Goal: Communication & Community: Answer question/provide support

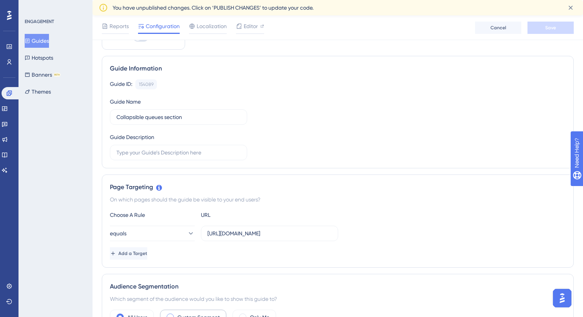
scroll to position [39, 0]
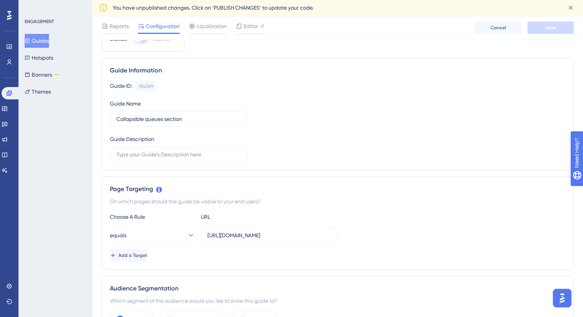
click at [566, 300] on img "Open AI Assistant Launcher" at bounding box center [562, 298] width 14 height 14
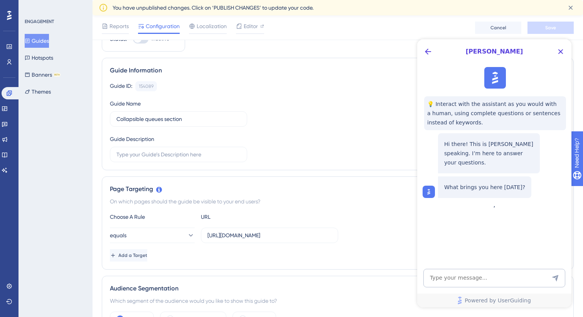
scroll to position [44, 0]
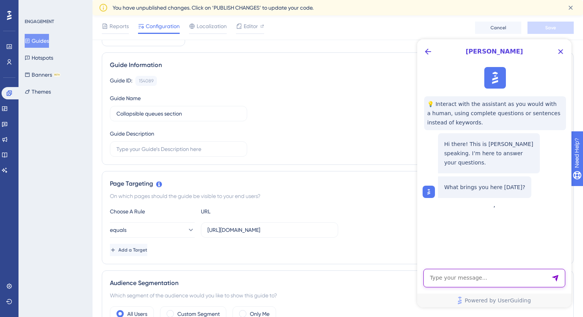
click at [449, 281] on textarea "AI Assistant Text Input" at bounding box center [494, 278] width 142 height 19
type textarea "Hi [PERSON_NAME], I have some issues with a tooltip I want to add. Could you pl…"
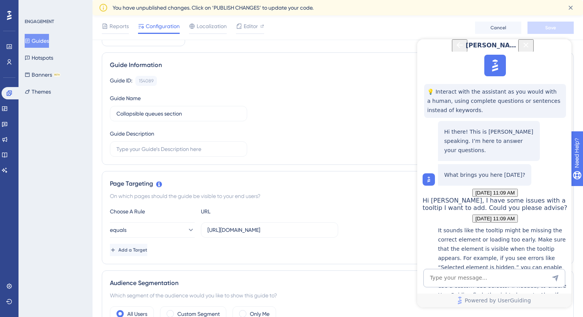
scroll to position [186, 0]
click at [483, 276] on textarea "AI Assistant Text Input" at bounding box center [494, 278] width 142 height 19
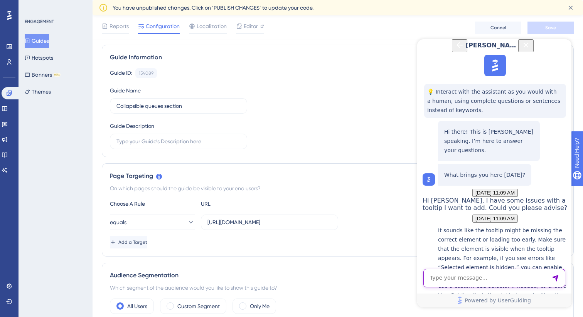
scroll to position [53, 0]
click at [466, 280] on textarea "AI Assistant Text Input" at bounding box center [494, 278] width 142 height 19
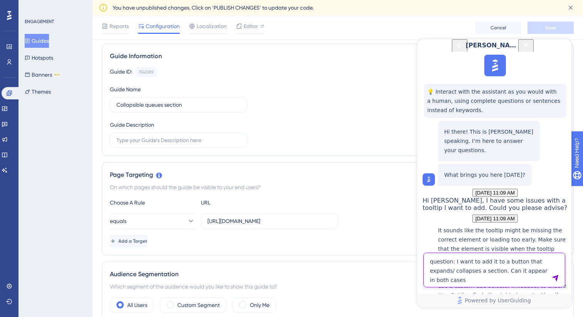
click at [514, 274] on textarea "question: I want to add it to a button that expands/ collapses a section. Can i…" at bounding box center [494, 270] width 142 height 35
click at [484, 282] on textarea "question: I want to add it to a button that expands/ collapses a section. Can w…" at bounding box center [494, 270] width 142 height 35
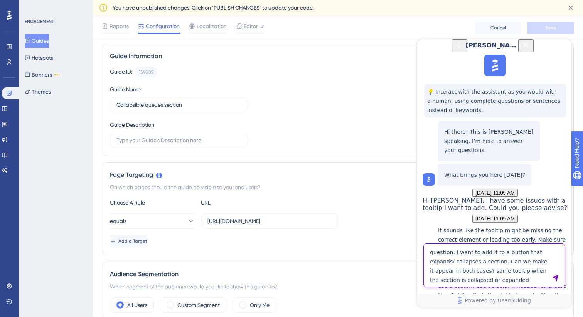
type textarea "question: I want to add it to a button that expands/ collapses a section. Can w…"
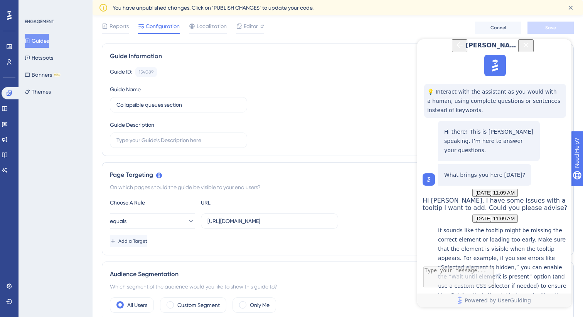
scroll to position [274, 0]
drag, startPoint x: 554, startPoint y: 226, endPoint x: 465, endPoint y: 190, distance: 96.0
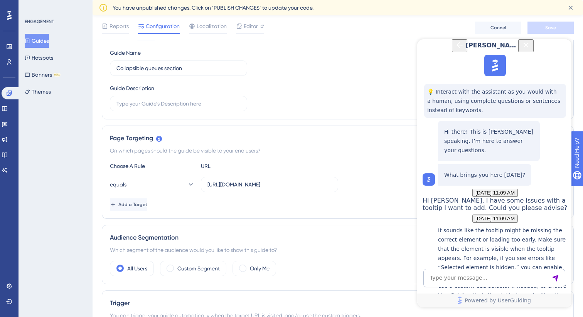
scroll to position [338, 0]
drag, startPoint x: 556, startPoint y: 166, endPoint x: 467, endPoint y: 125, distance: 97.3
copy span "question: I want to add it to a button that expands/ collapses a section. Can w…"
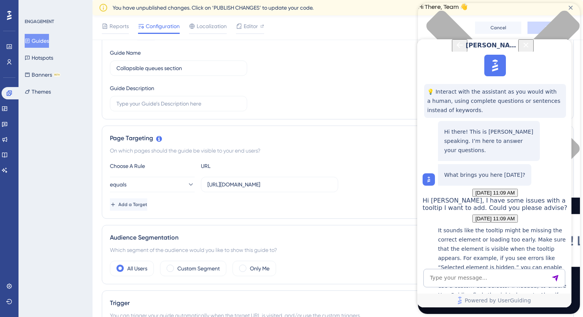
click at [531, 50] on icon "Close Button" at bounding box center [525, 44] width 9 height 9
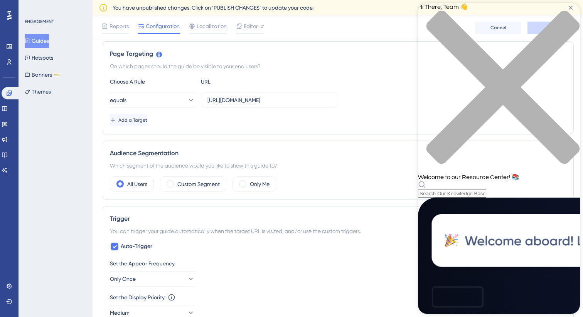
scroll to position [228, 0]
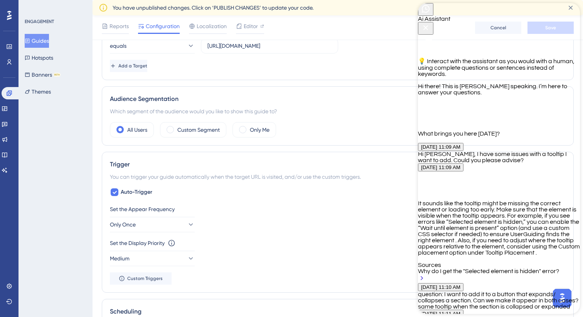
scroll to position [367, 0]
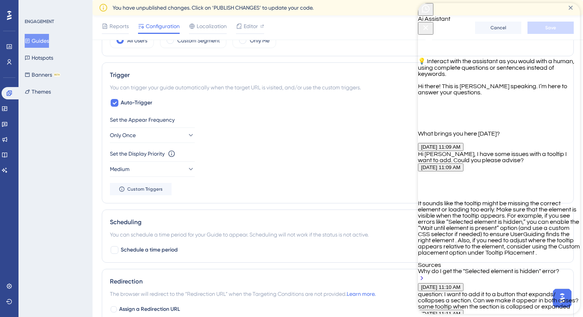
scroll to position [353, 0]
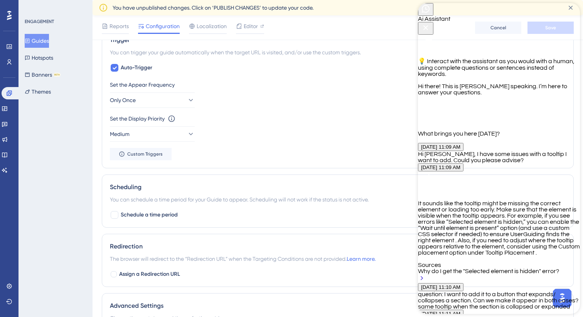
type textarea "can i talk to a person?"
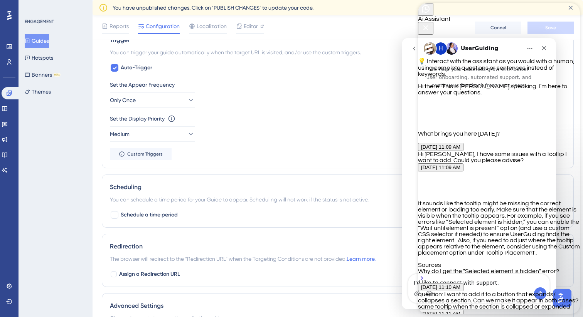
scroll to position [353, 0]
click at [410, 280] on textarea "I'd like to connect with support." at bounding box center [478, 281] width 141 height 13
click at [411, 50] on icon "go back" at bounding box center [414, 48] width 6 height 6
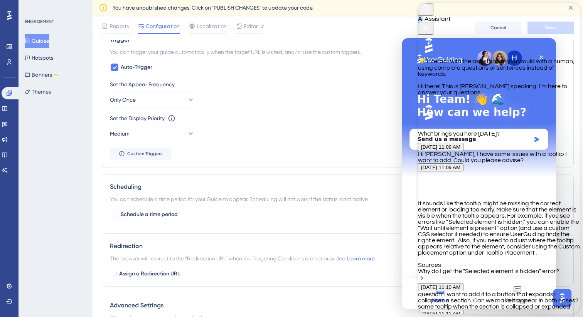
drag, startPoint x: 452, startPoint y: 13, endPoint x: 481, endPoint y: 12, distance: 28.5
click at [450, 16] on span "Ai Assistant" at bounding box center [434, 19] width 32 height 6
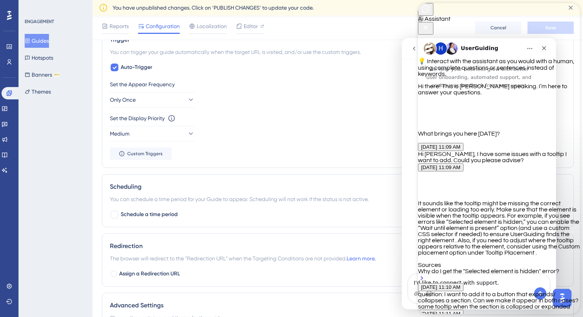
scroll to position [0, 0]
click at [430, 23] on icon "Close Button" at bounding box center [425, 27] width 9 height 9
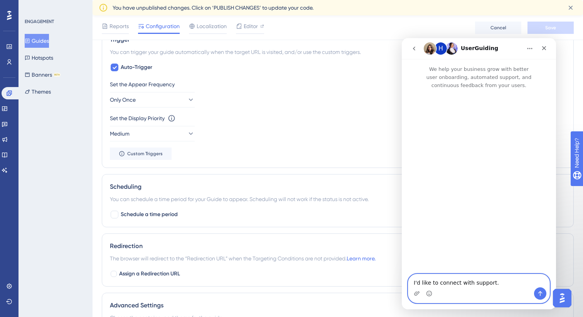
click at [497, 282] on textarea "I'd like to connect with support." at bounding box center [478, 281] width 141 height 13
click at [539, 293] on icon "Send a message…" at bounding box center [540, 294] width 6 height 6
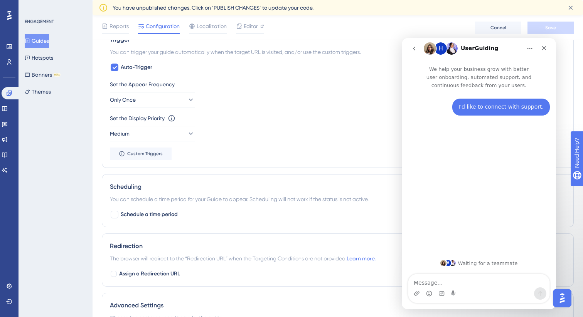
click at [426, 283] on textarea "Message…" at bounding box center [478, 281] width 141 height 13
click at [533, 52] on button "Home" at bounding box center [529, 48] width 15 height 15
click at [529, 68] on div "Expand window" at bounding box center [507, 68] width 55 height 8
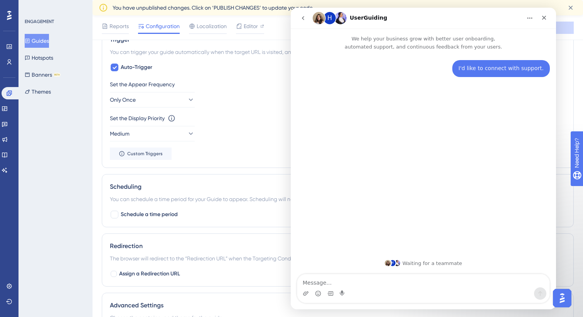
click at [531, 21] on icon "Home" at bounding box center [530, 18] width 6 height 6
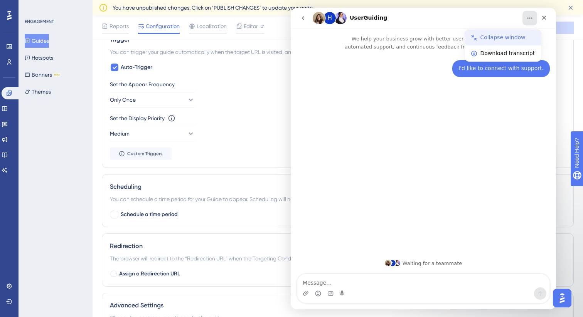
click at [519, 35] on div "Collapse window" at bounding box center [507, 38] width 55 height 8
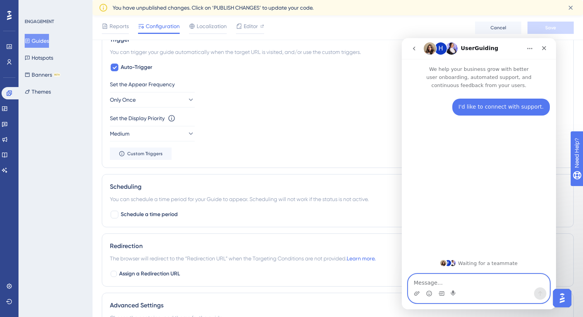
click at [464, 283] on textarea "Message…" at bounding box center [478, 281] width 141 height 13
paste textarea "question: I want to add it to a button that expands/ collapses a section. Can w…"
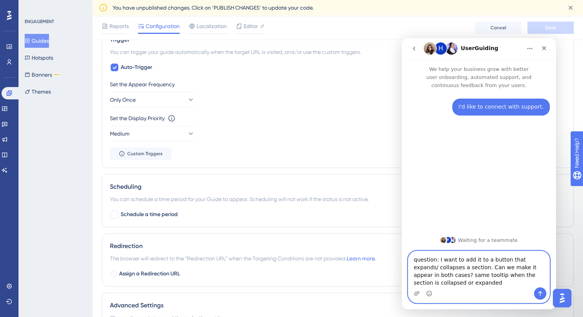
drag, startPoint x: 437, startPoint y: 261, endPoint x: 374, endPoint y: 261, distance: 62.8
click at [402, 261] on html "H UserGuiding We help your business grow with better user onboarding, automated…" at bounding box center [479, 173] width 154 height 271
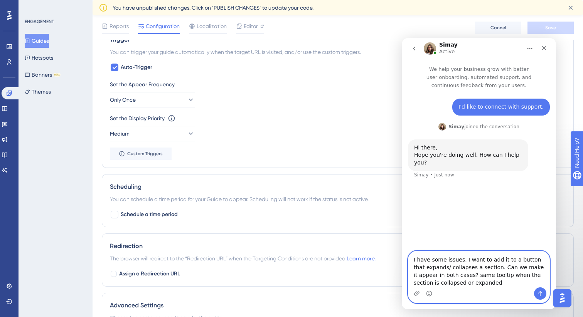
click at [414, 259] on textarea "I have some issues. I want to add it to a button that expands/ collapses a sect…" at bounding box center [478, 269] width 141 height 36
click at [475, 261] on textarea "Hello. I have some issues. I want to add it to a button that expands/ collapses…" at bounding box center [478, 269] width 141 height 36
click at [445, 260] on textarea "Hello. I have some issues/questions with a tooltip I want to add. I want to add…" at bounding box center [478, 266] width 141 height 44
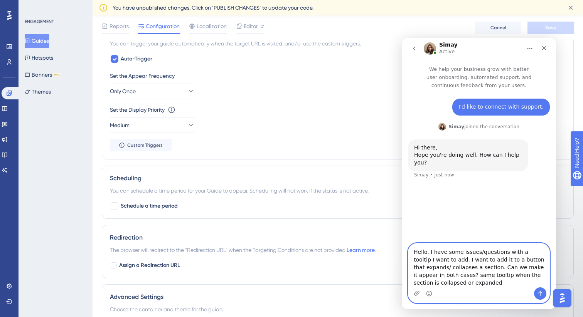
scroll to position [362, 0]
click at [502, 280] on textarea "Hello. I have some issues/questions with a tooltip I want to add. I want to add…" at bounding box center [478, 266] width 141 height 44
click at [480, 283] on textarea "Hello. I have some issues/questions with a tooltip I want to add. I want to add…" at bounding box center [478, 266] width 141 height 44
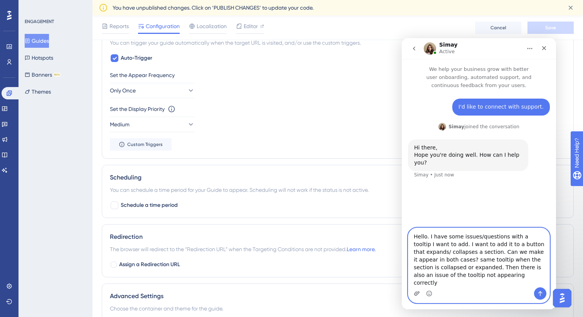
type textarea "Hello. I have some issues/questions with a tooltip I want to add. I want to add…"
click at [416, 293] on icon "Upload attachment" at bounding box center [417, 294] width 6 height 6
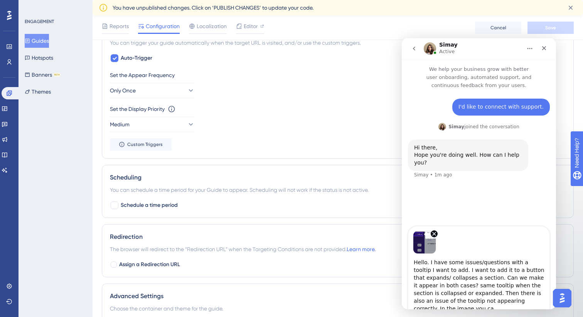
scroll to position [2, 0]
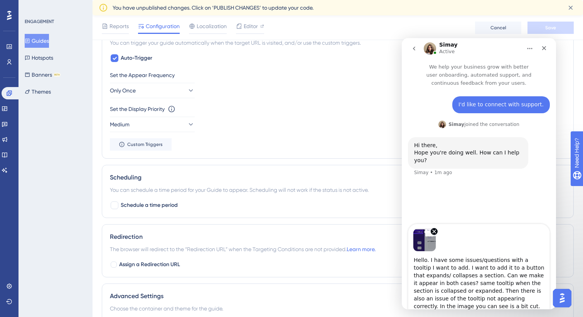
type textarea "Hello. I have some issues/questions with a tooltip I want to add. I want to add…"
click at [244, 29] on span "Editor" at bounding box center [251, 26] width 14 height 9
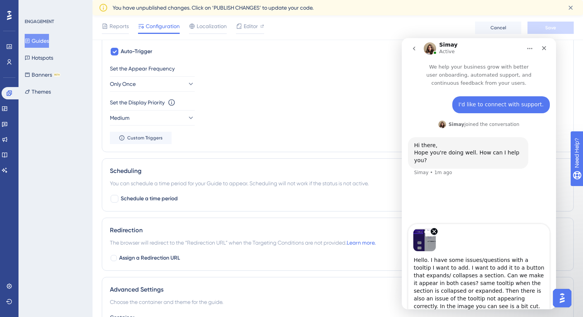
scroll to position [383, 0]
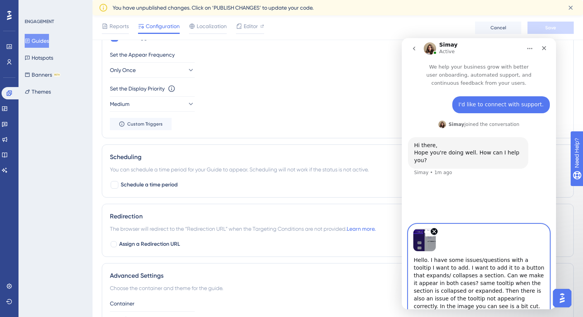
click at [517, 289] on textarea "Hello. I have some issues/questions with a tooltip I want to add. I want to add…" at bounding box center [478, 281] width 141 height 59
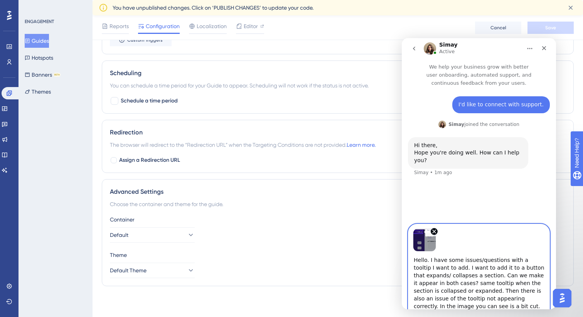
click at [499, 255] on textarea "Hello. I have some issues/questions with a tooltip I want to add. I want to add…" at bounding box center [478, 281] width 141 height 59
drag, startPoint x: 486, startPoint y: 49, endPoint x: 486, endPoint y: 39, distance: 9.6
click at [486, 39] on nav "Simay Active" at bounding box center [479, 48] width 154 height 21
click at [528, 306] on textarea "Hello. I have some issues/questions with a tooltip I want to add. I want to add…" at bounding box center [478, 281] width 141 height 59
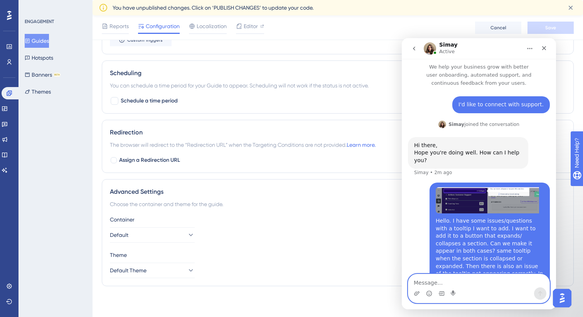
scroll to position [3, 0]
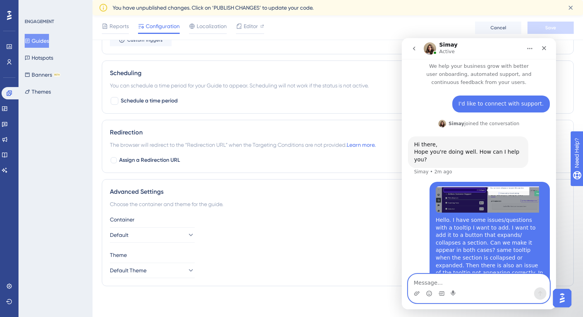
click at [431, 49] on img "Intercom messenger" at bounding box center [430, 48] width 12 height 12
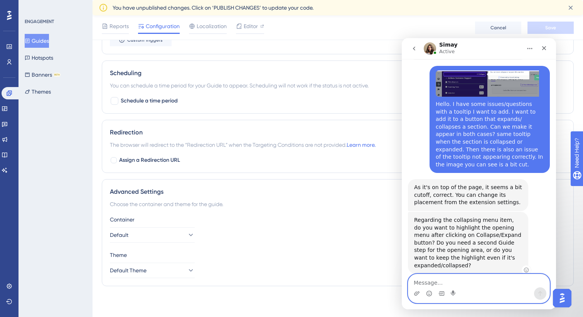
scroll to position [112, 0]
click at [470, 283] on textarea "Message…" at bounding box center [478, 281] width 141 height 13
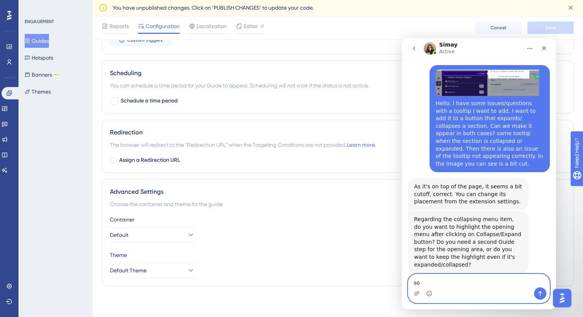
type textarea "s"
type textarea "I tried to move it, but it was imposible."
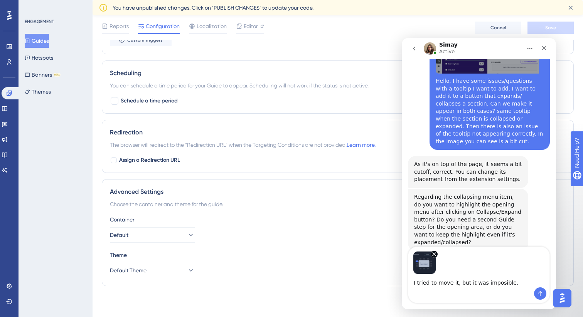
scroll to position [140, 0]
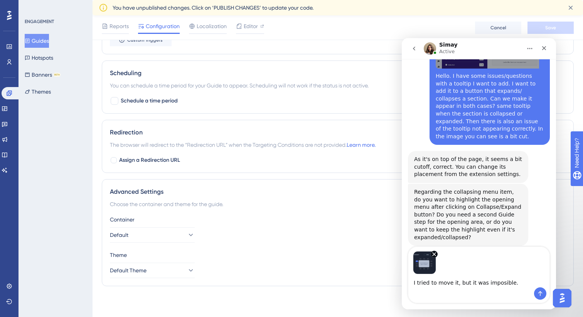
click at [515, 284] on textarea "I tried to move it, but it was imposible." at bounding box center [478, 281] width 141 height 13
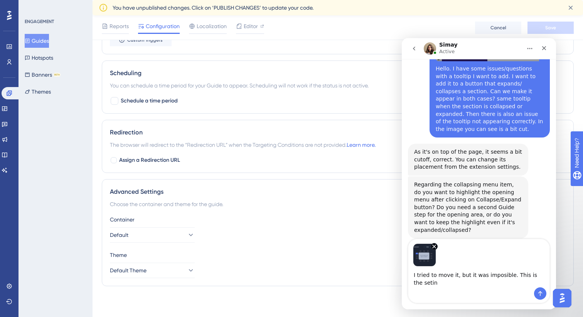
scroll to position [147, 0]
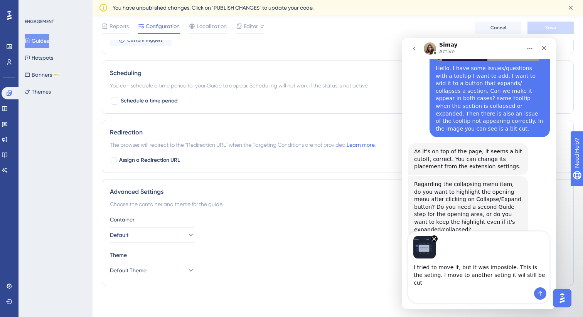
click at [483, 284] on textarea "I tried to move it, but it was imposible. This is the seting. I move to another…" at bounding box center [478, 273] width 141 height 29
click at [501, 284] on textarea "I tried to move it, but it was imposible. This is the seting. I move to another…" at bounding box center [478, 273] width 141 height 29
click at [505, 283] on textarea "I tried to move it, but it was imposible. This is the seting. I move to another…" at bounding box center [478, 273] width 141 height 29
type textarea "I tried to move it, but it was imposible. This is the seting. I move to another…"
click at [541, 291] on icon "Send a message…" at bounding box center [540, 294] width 6 height 6
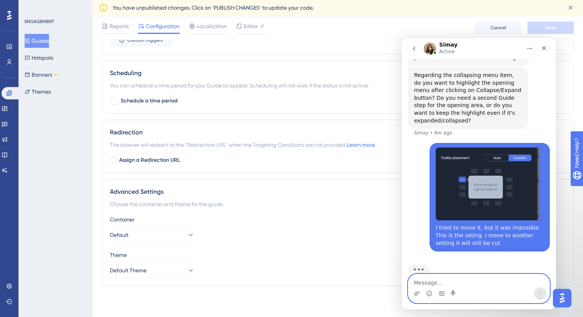
scroll to position [257, 0]
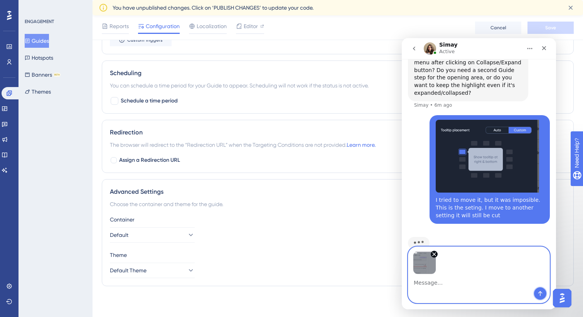
click at [543, 295] on icon "Send a message…" at bounding box center [540, 294] width 6 height 6
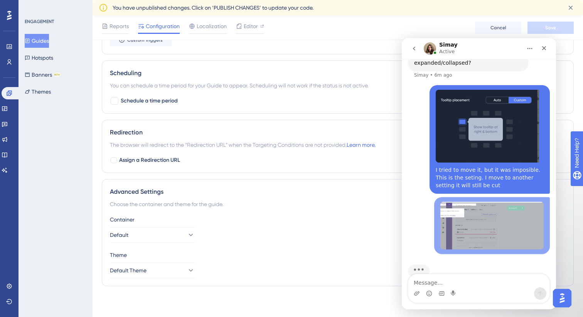
scroll to position [315, 0]
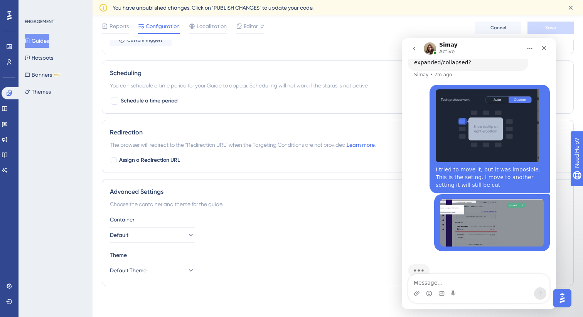
click at [428, 282] on textarea "Message…" at bounding box center [478, 281] width 141 height 13
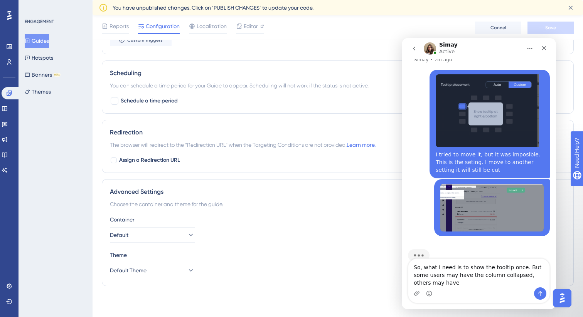
scroll to position [330, 0]
type textarea "So, what I need is to show the tooltip once. But some users may have the column…"
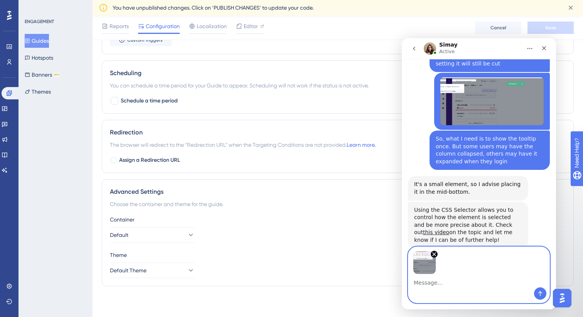
scroll to position [431, 0]
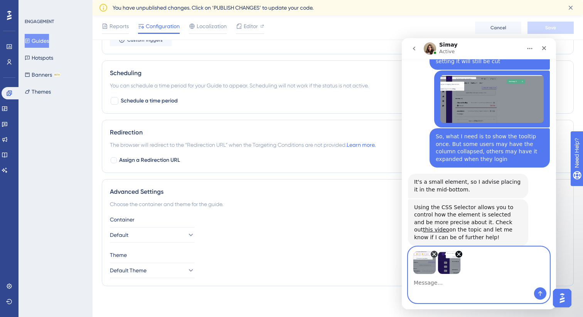
click at [433, 254] on icon "Remove image 1" at bounding box center [434, 254] width 6 height 6
click at [427, 289] on div "Intercom messenger" at bounding box center [478, 294] width 141 height 12
click at [427, 285] on textarea "Message…" at bounding box center [478, 281] width 141 height 13
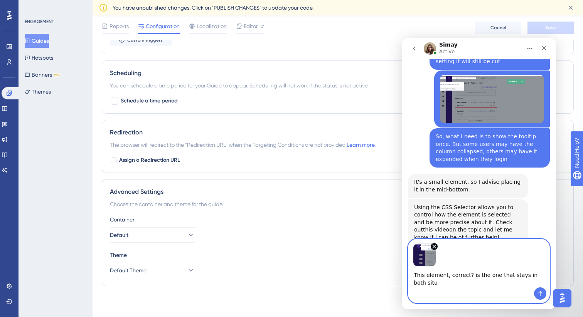
scroll to position [438, 0]
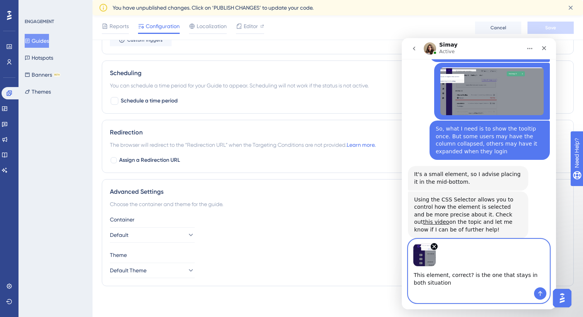
type textarea "This element, correct? is the one that stays in both situations"
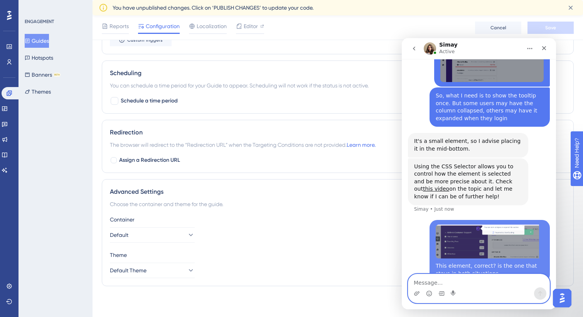
scroll to position [472, 0]
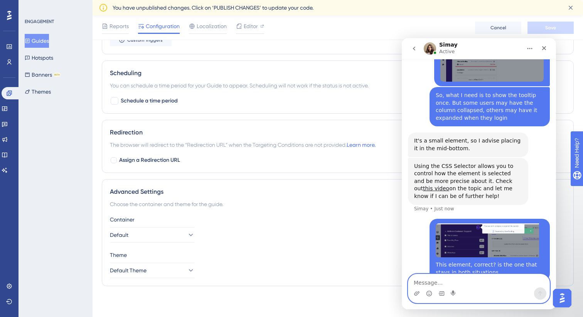
click at [443, 286] on textarea "Message…" at bounding box center [478, 281] width 141 height 13
type textarea "OK, will check."
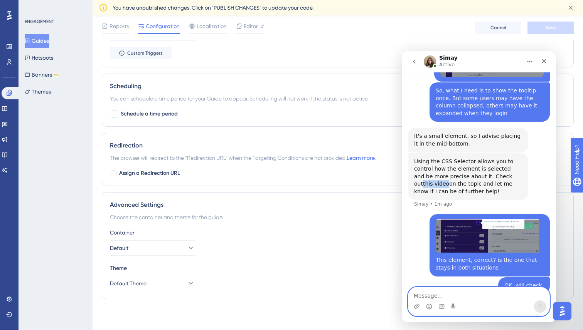
scroll to position [519, 0]
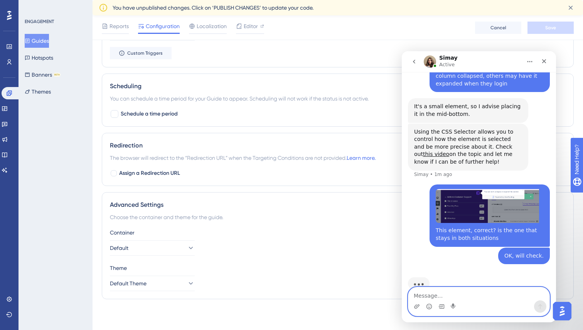
click at [453, 299] on textarea "Message…" at bounding box center [478, 294] width 141 height 13
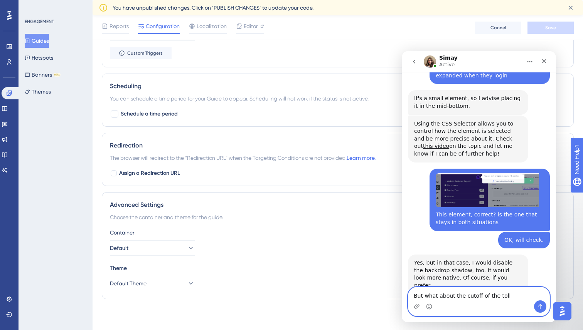
scroll to position [528, 0]
drag, startPoint x: 499, startPoint y: 298, endPoint x: 393, endPoint y: 298, distance: 105.3
click at [402, 298] on html "Simay Active We help your business grow with better user onboarding, automated …" at bounding box center [479, 186] width 154 height 271
type textarea "true, thanks. what about the cutoff?"
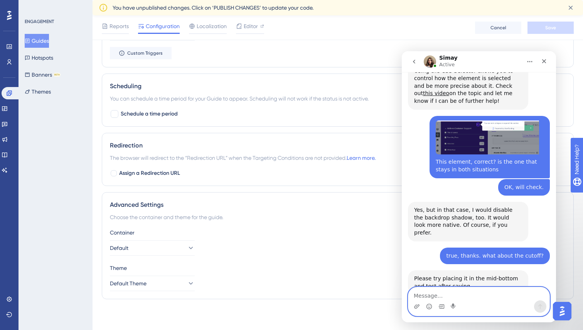
scroll to position [581, 0]
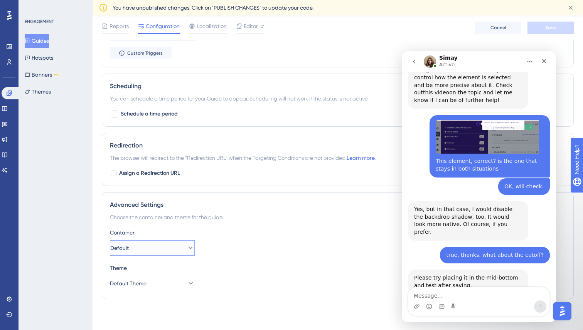
click at [159, 251] on button "Default" at bounding box center [152, 248] width 85 height 15
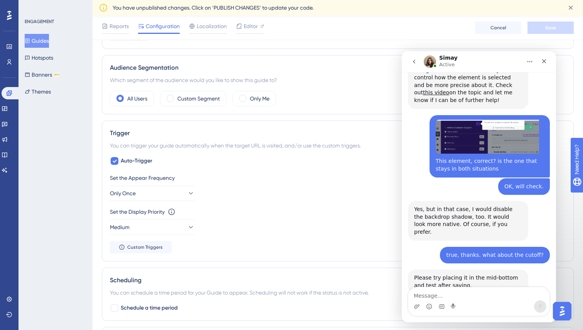
scroll to position [454, 0]
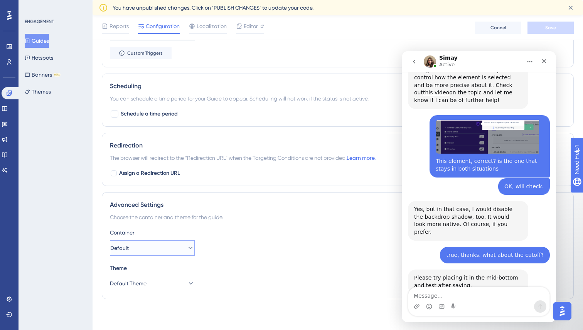
click at [159, 251] on button "Default" at bounding box center [152, 248] width 85 height 15
click at [180, 230] on div "Container" at bounding box center [338, 232] width 456 height 9
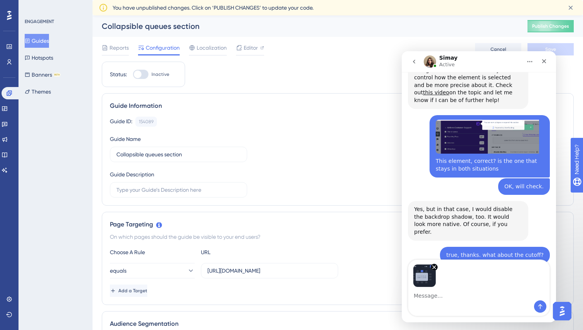
scroll to position [608, 0]
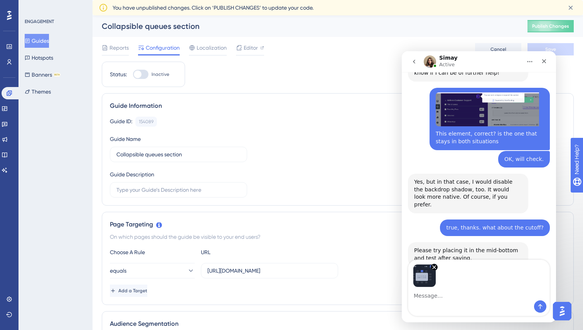
click at [438, 295] on textarea "Message…" at bounding box center [478, 294] width 141 height 13
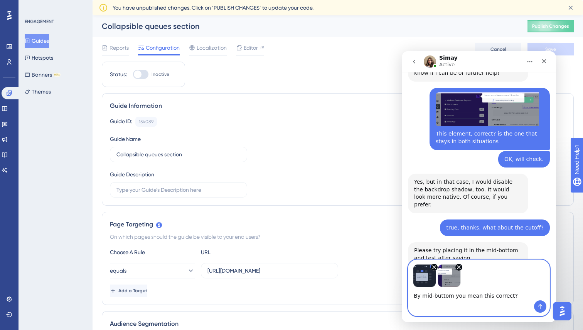
click at [520, 299] on textarea "By mid-buttom you mean this correct?" at bounding box center [478, 294] width 141 height 13
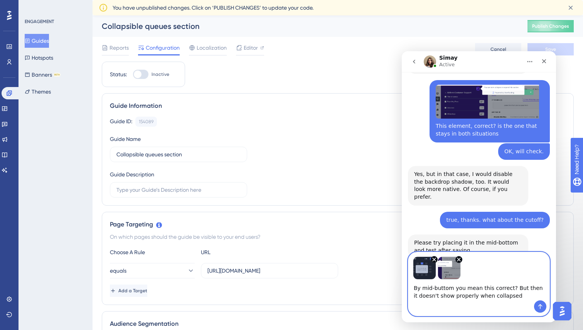
scroll to position [17, 0]
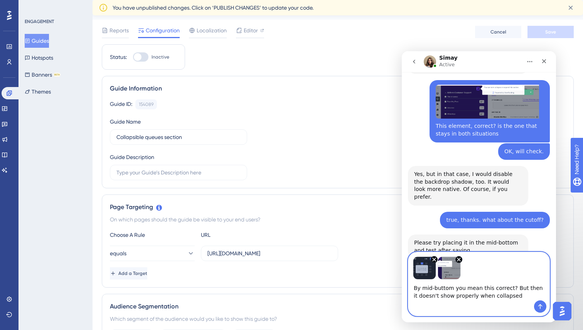
click at [473, 291] on textarea "By mid-buttom you mean this correct? But then it doesn't show properly when col…" at bounding box center [478, 290] width 141 height 21
click at [509, 296] on textarea "By mid-buttom you mean this correct? But then it doesn't show properly when col…" at bounding box center [478, 290] width 141 height 21
type textarea "By mid-buttom you mean this correct? But then it doesn't show properly when col…"
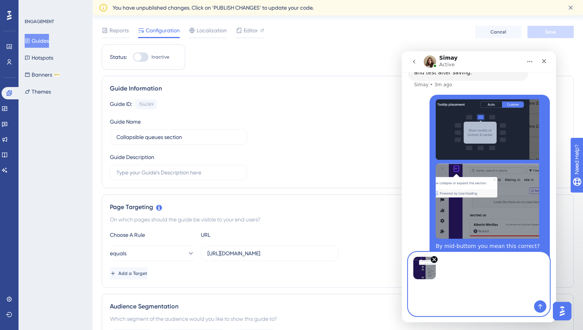
scroll to position [798, 0]
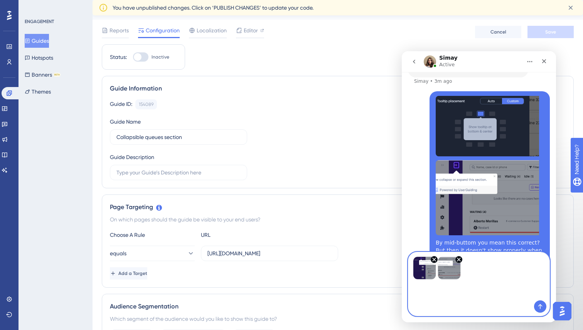
click at [434, 293] on textarea "Message…" at bounding box center [478, 290] width 141 height 21
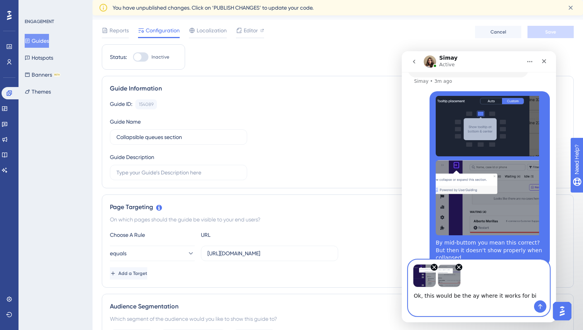
type textarea "Ok, this would be the ay where it works for b"
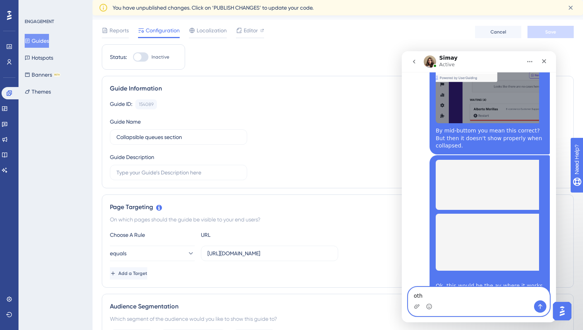
scroll to position [910, 0]
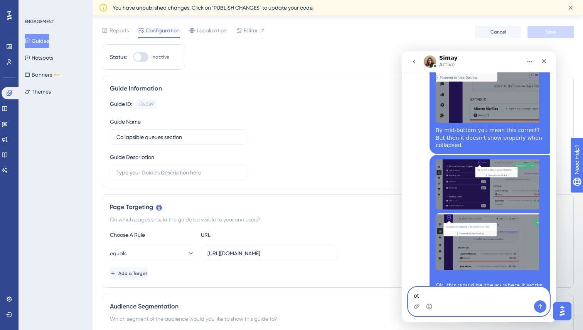
type textarea "o"
click at [434, 296] on textarea "Message…" at bounding box center [478, 294] width 141 height 13
type textarea "both*"
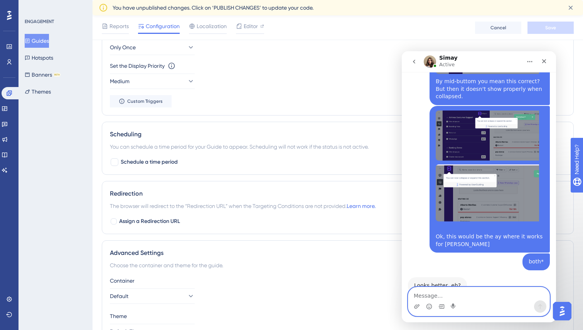
scroll to position [951, 0]
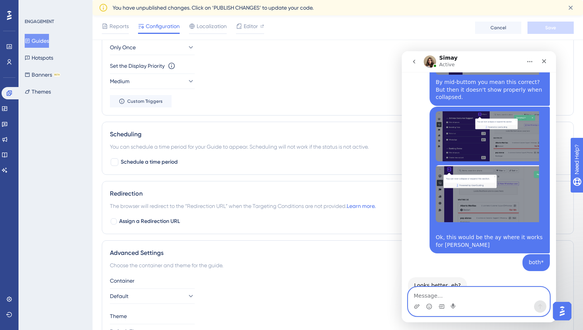
click at [431, 288] on textarea "Message…" at bounding box center [478, 294] width 141 height 13
click at [423, 296] on textarea "Message…" at bounding box center [478, 294] width 141 height 13
click at [428, 307] on icon "Emoji picker" at bounding box center [429, 307] width 6 height 6
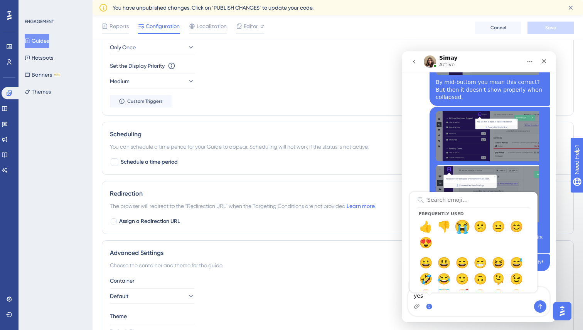
scroll to position [10, 0]
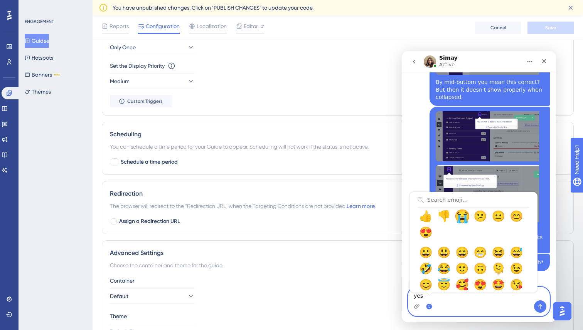
type textarea "yes 😭"
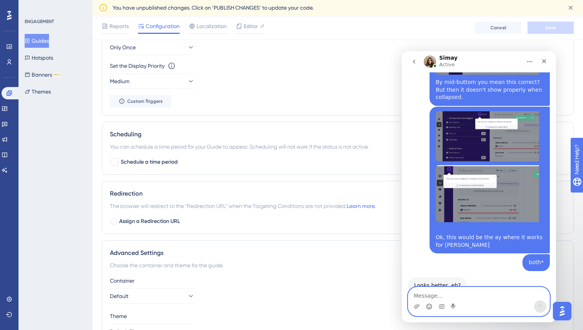
scroll to position [974, 0]
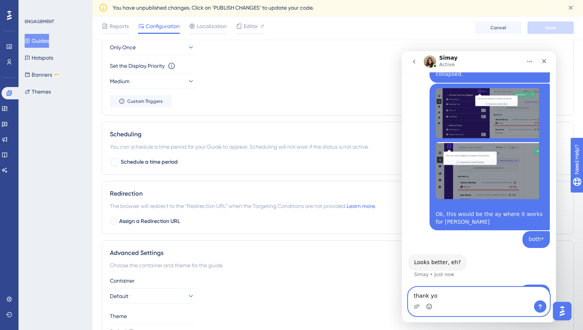
type textarea "thank you"
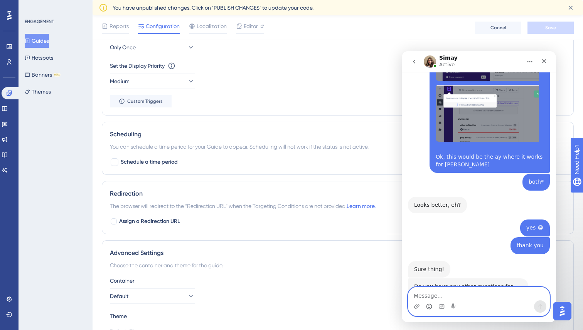
scroll to position [1032, 0]
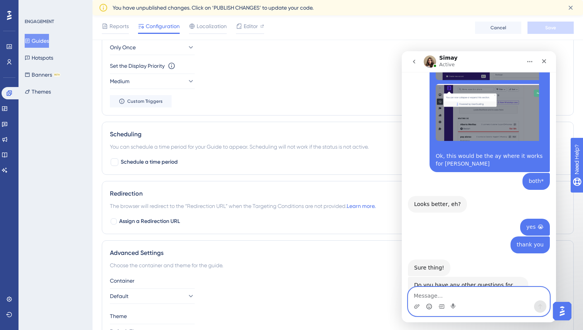
click at [441, 295] on textarea "Message…" at bounding box center [478, 294] width 141 height 13
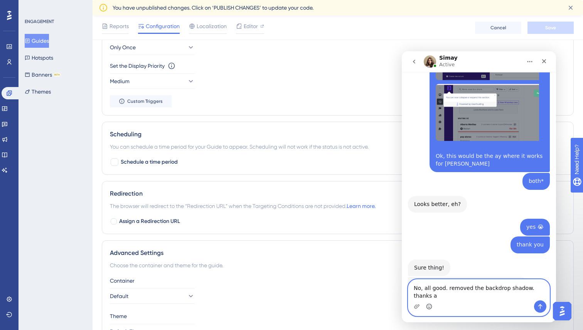
scroll to position [1040, 0]
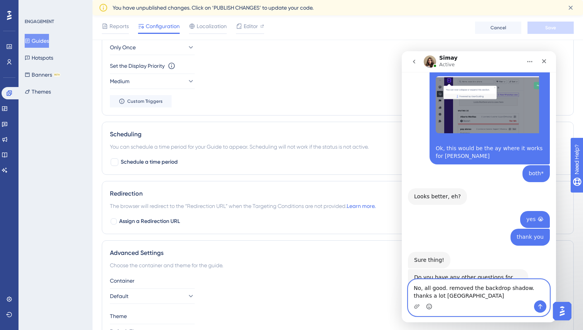
click at [528, 289] on textarea "No, all good. removed the backdrop shadow. thanks a lot [GEOGRAPHIC_DATA]" at bounding box center [478, 290] width 141 height 21
type textarea "No, all good. removed the backdrop shadow. Thanks a lot [PERSON_NAME]"
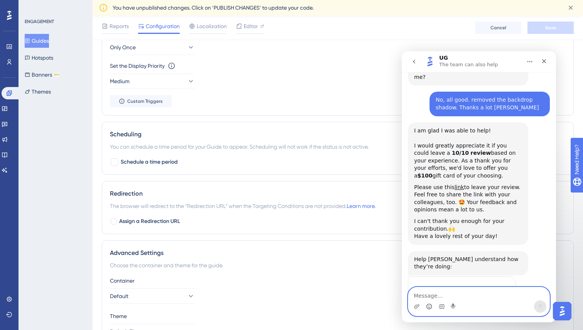
scroll to position [1253, 0]
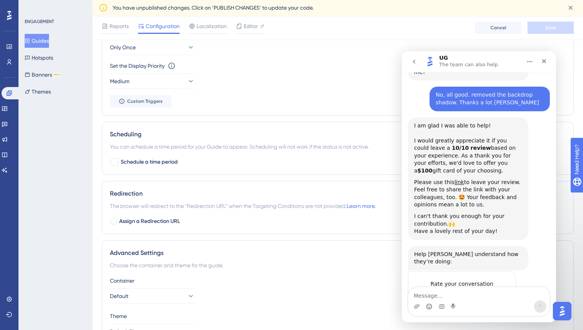
click at [498, 293] on span "Amazing" at bounding box center [498, 300] width 14 height 14
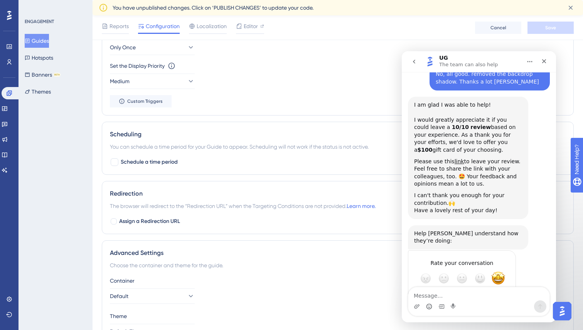
click at [456, 298] on textarea "Tell us more…" at bounding box center [454, 306] width 80 height 17
type textarea "it got me what I needed"
click at [501, 299] on div "Submit" at bounding box center [501, 306] width 15 height 15
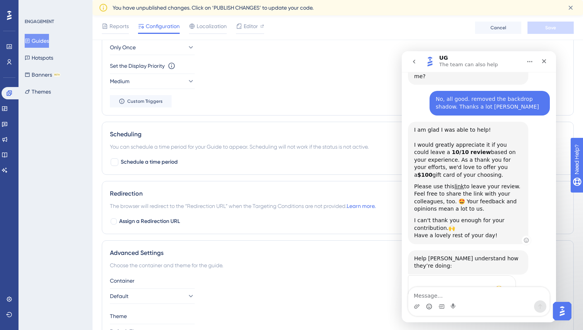
scroll to position [1251, 0]
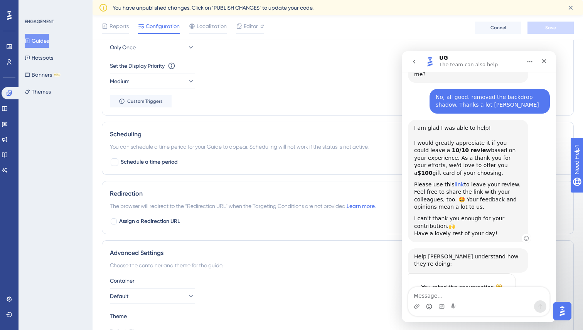
click at [458, 182] on link "link" at bounding box center [460, 185] width 10 height 6
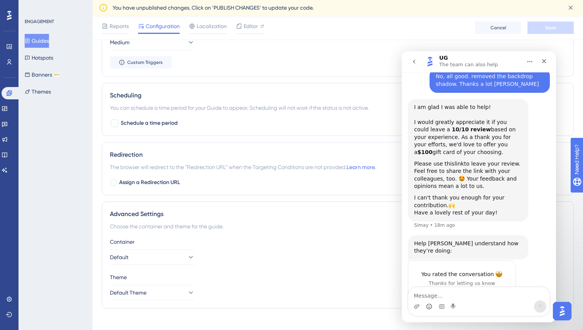
scroll to position [430, 0]
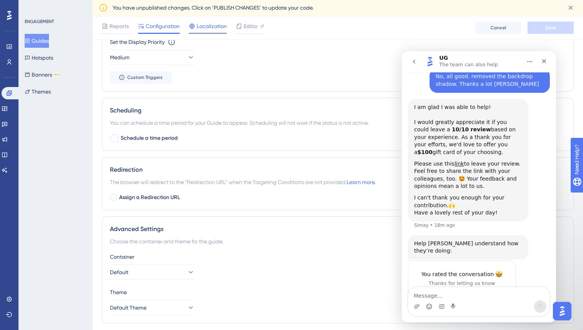
click at [204, 28] on span "Localization" at bounding box center [212, 26] width 30 height 9
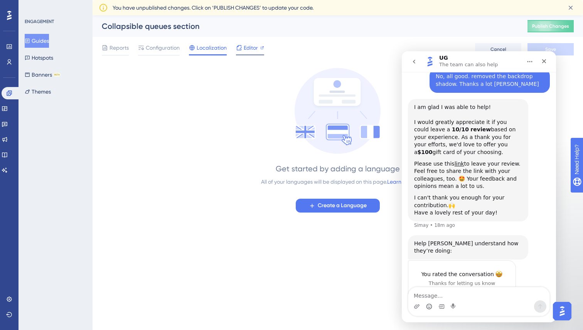
click at [238, 48] on icon at bounding box center [239, 48] width 6 height 6
click at [547, 61] on icon "Close" at bounding box center [544, 61] width 6 height 6
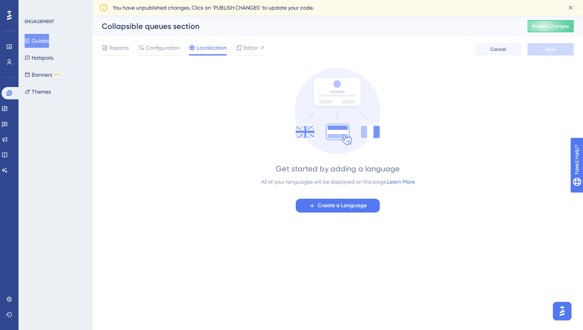
scroll to position [1264, 0]
click at [119, 48] on span "Reports" at bounding box center [118, 47] width 19 height 9
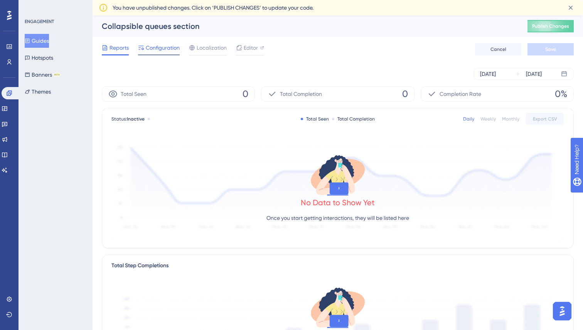
click at [162, 49] on span "Configuration" at bounding box center [163, 47] width 34 height 9
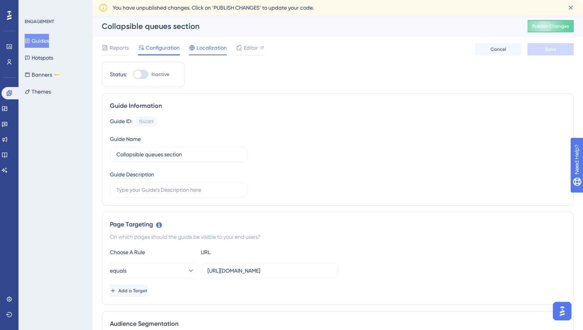
click at [201, 52] on span "Localization" at bounding box center [212, 47] width 30 height 9
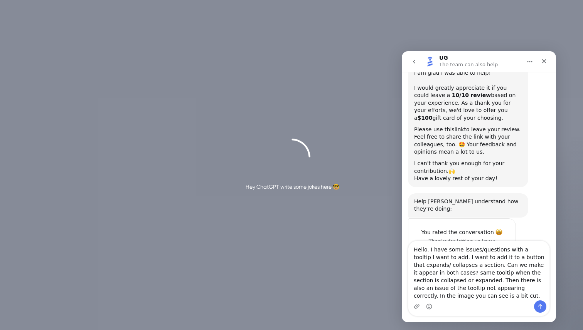
scroll to position [1310, 0]
